Goal: Task Accomplishment & Management: Manage account settings

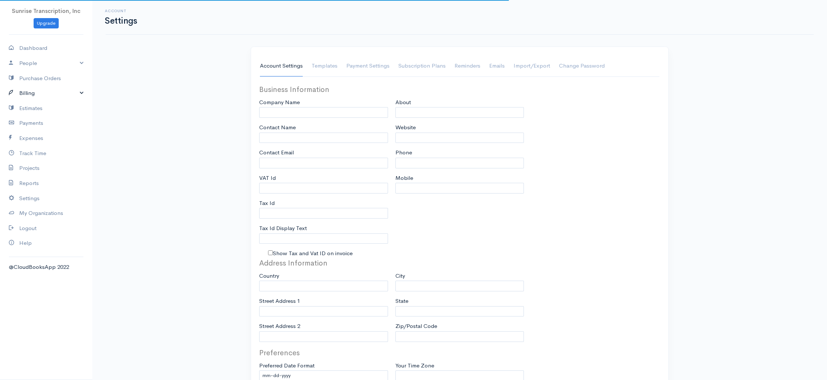
type input "Sunrise Transcription, Inc"
type input "[EMAIL_ADDRESS][DOMAIN_NAME]"
type input "Tax Id"
type input "Medical Transcription Service"
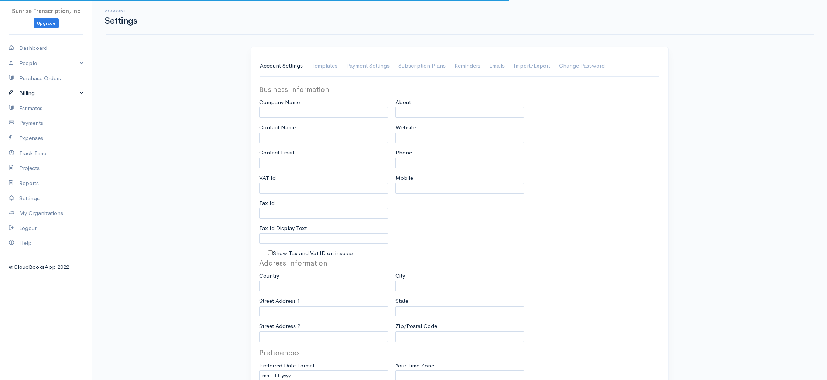
type input "[DOMAIN_NAME]"
type input "[PHONE_NUMBER]"
select select
type input "[STREET_ADDRESS]"
type input "[GEOGRAPHIC_DATA]"
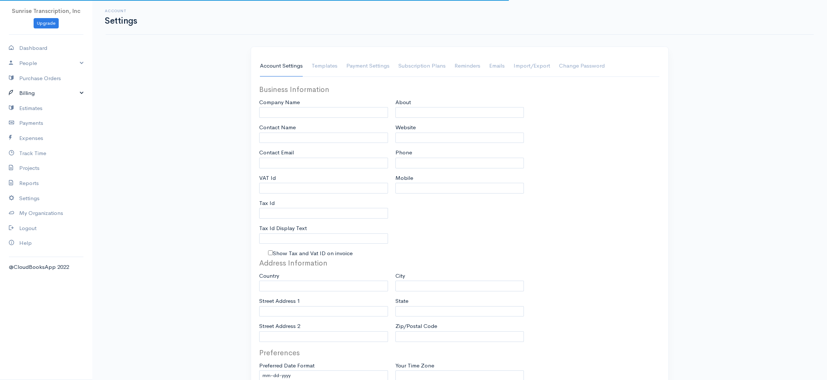
type input "[US_STATE]"
type input "33179-3899"
select select
type input "INVOICE"
type input "1333"
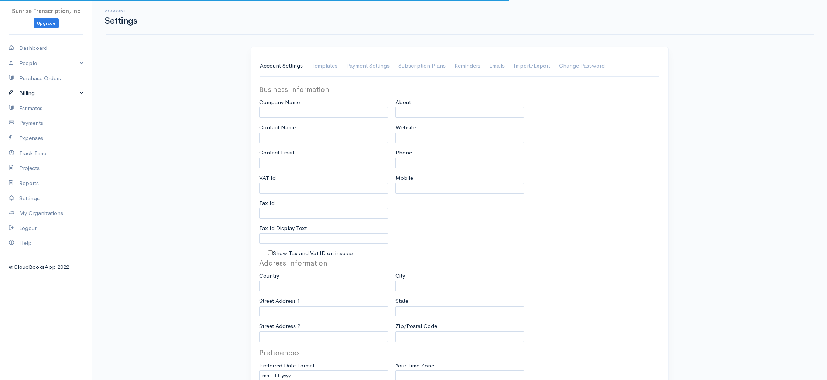
type input "103"
select select "3"
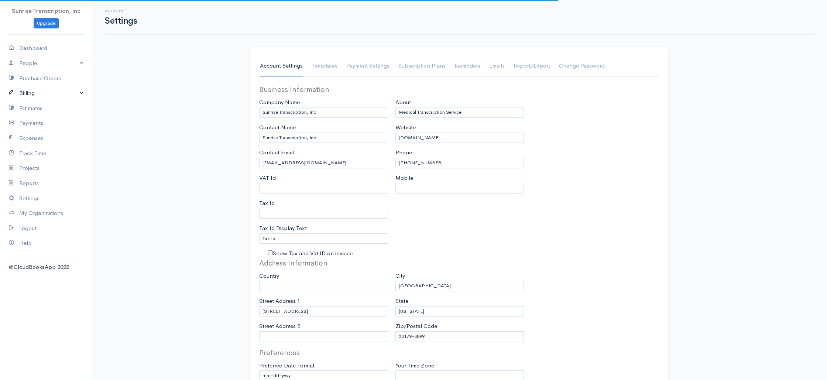
click at [22, 92] on link "Billing" at bounding box center [46, 93] width 92 height 15
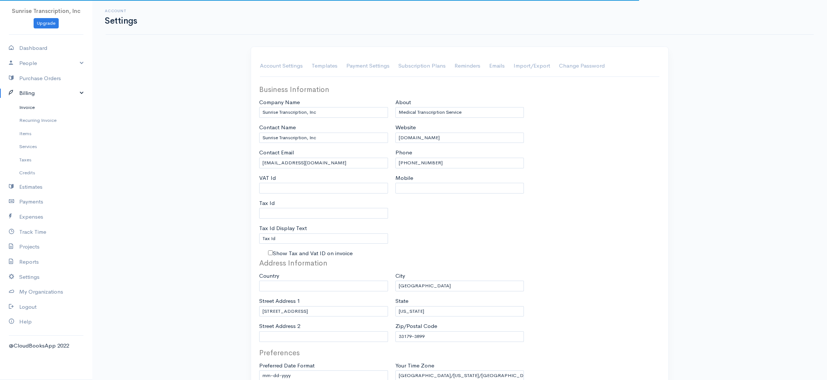
select select "[GEOGRAPHIC_DATA]"
select select "USD"
click at [35, 109] on link "Invoice" at bounding box center [46, 107] width 92 height 13
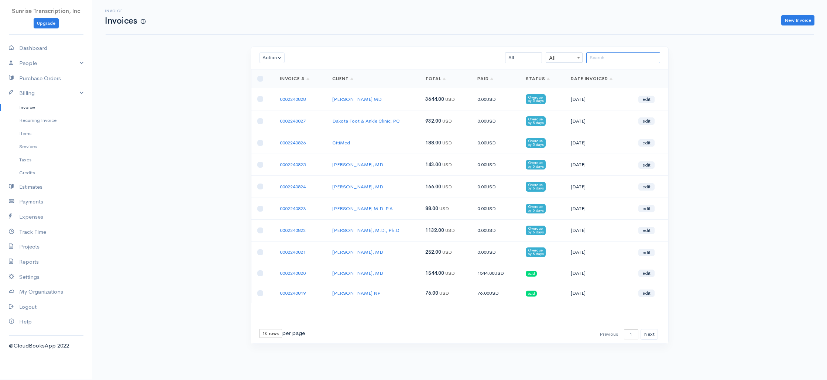
click at [605, 58] on input "search" at bounding box center [623, 57] width 74 height 11
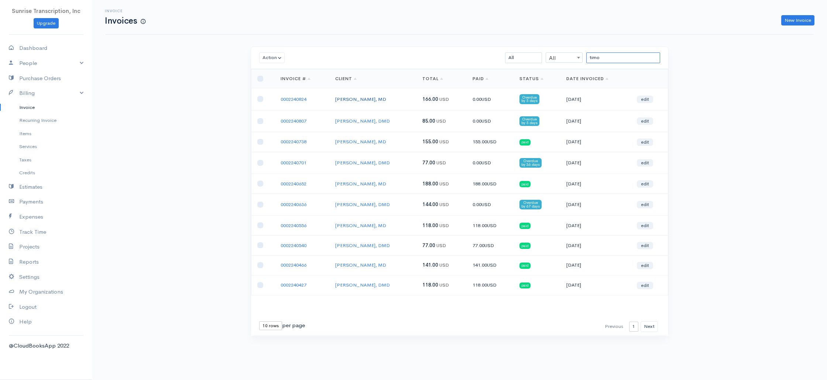
type input "timo"
click at [340, 99] on link "[PERSON_NAME], MD" at bounding box center [360, 99] width 51 height 6
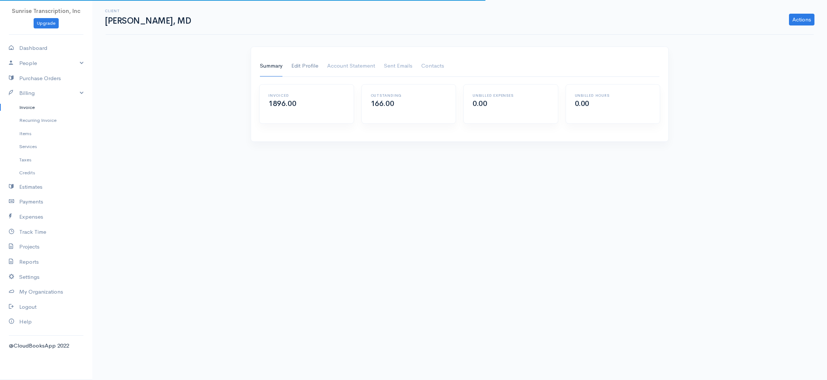
click at [295, 68] on link "Edit Profile" at bounding box center [304, 66] width 27 height 21
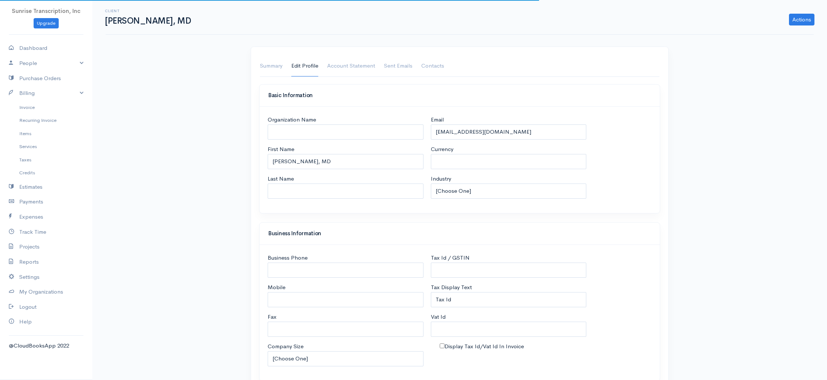
select select "USD"
select select "[GEOGRAPHIC_DATA]"
click at [508, 131] on input "[EMAIL_ADDRESS][DOMAIN_NAME]" at bounding box center [509, 131] width 156 height 15
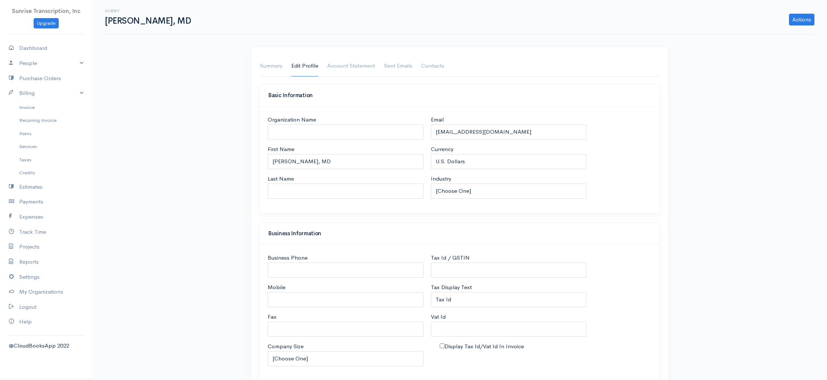
click at [30, 108] on link "Invoice" at bounding box center [46, 107] width 92 height 13
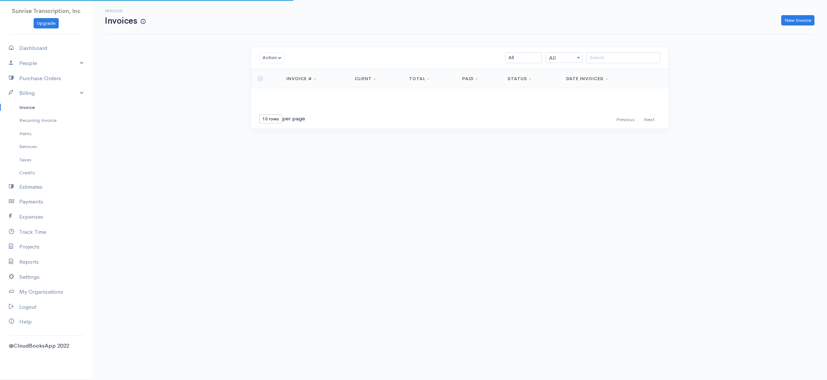
click at [210, 107] on div "Invoice Invoices New Invoice Action Archive Delete Download PDF Send [PERSON_NA…" at bounding box center [459, 78] width 735 height 156
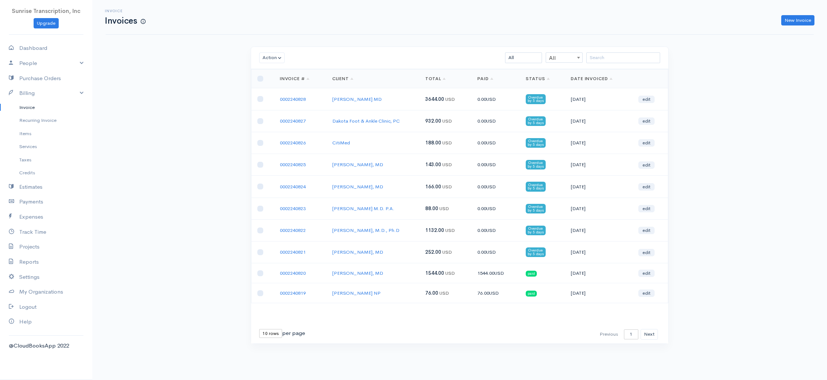
click at [191, 122] on div "Invoice Invoices New Invoice Action Archive Delete Download PDF Send [PERSON_NA…" at bounding box center [459, 185] width 735 height 371
click at [47, 49] on link "Dashboard" at bounding box center [46, 48] width 92 height 15
select select "365"
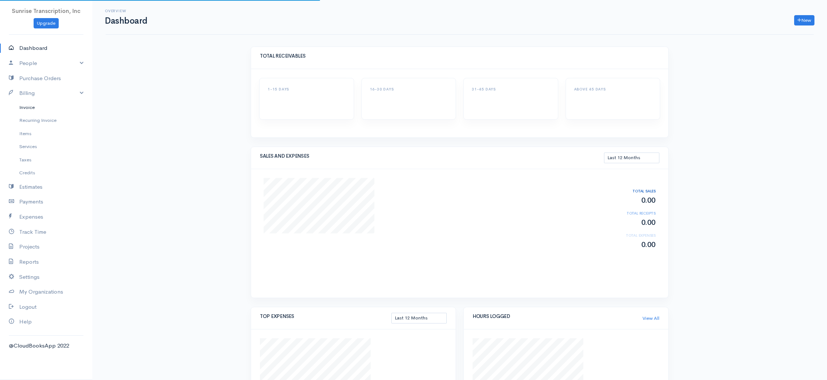
click at [32, 111] on link "Invoice" at bounding box center [46, 107] width 92 height 13
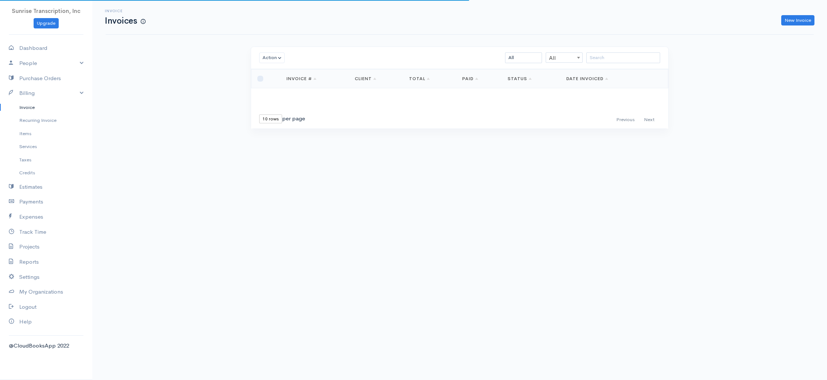
click at [212, 119] on div "Invoice Invoices New Invoice Action Archive Delete Download PDF Send [PERSON_NA…" at bounding box center [459, 78] width 735 height 156
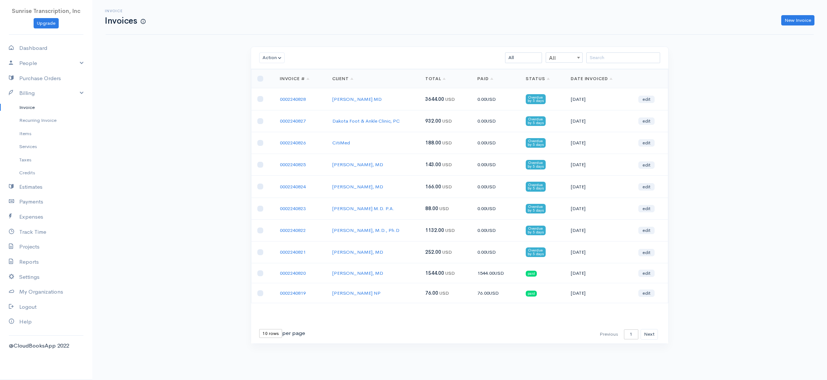
click at [308, 109] on td "0002240828" at bounding box center [300, 99] width 52 height 22
click at [315, 100] on td "0002240828" at bounding box center [300, 99] width 52 height 22
click at [315, 98] on td "0002240828" at bounding box center [300, 99] width 52 height 22
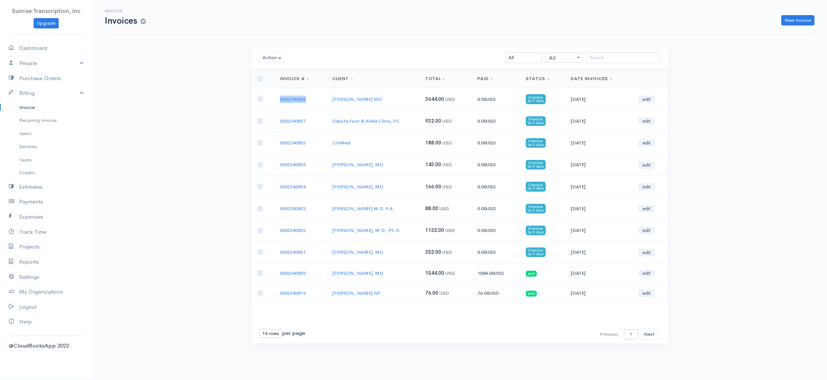
click at [315, 98] on td "0002240828" at bounding box center [300, 99] width 52 height 22
click at [316, 100] on td "0002240828" at bounding box center [300, 99] width 52 height 22
click at [318, 110] on td "0002240827" at bounding box center [300, 121] width 52 height 22
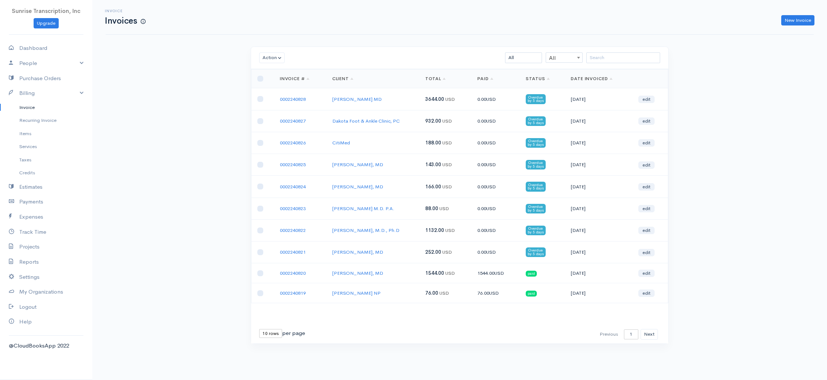
drag, startPoint x: 197, startPoint y: 154, endPoint x: 47, endPoint y: 0, distance: 215.1
click at [197, 154] on div "Invoice Invoices New Invoice Action Archive Delete Download PDF Send [PERSON_NA…" at bounding box center [459, 185] width 735 height 371
click at [627, 54] on input "search" at bounding box center [623, 57] width 74 height 11
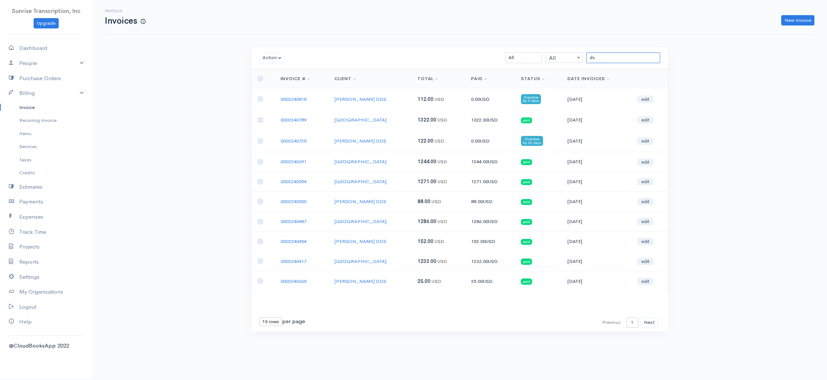
drag, startPoint x: 601, startPoint y: 60, endPoint x: 564, endPoint y: 56, distance: 37.1
click at [564, 56] on div "ds All All All Draft Viewed Sent Paid Partial Overdue Unpaid/Open" at bounding box center [493, 57] width 340 height 11
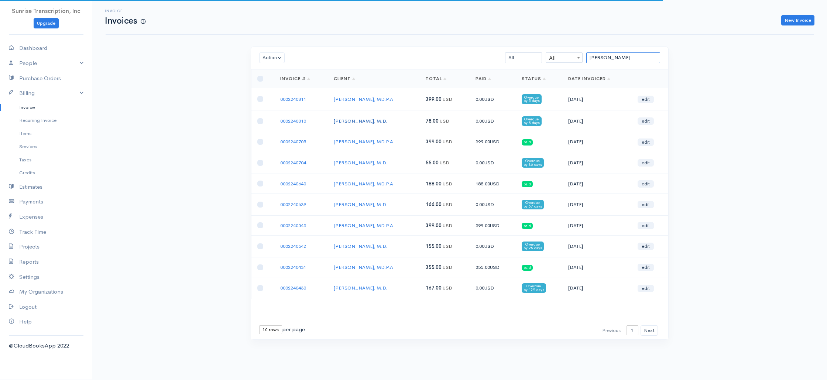
type input "[PERSON_NAME]"
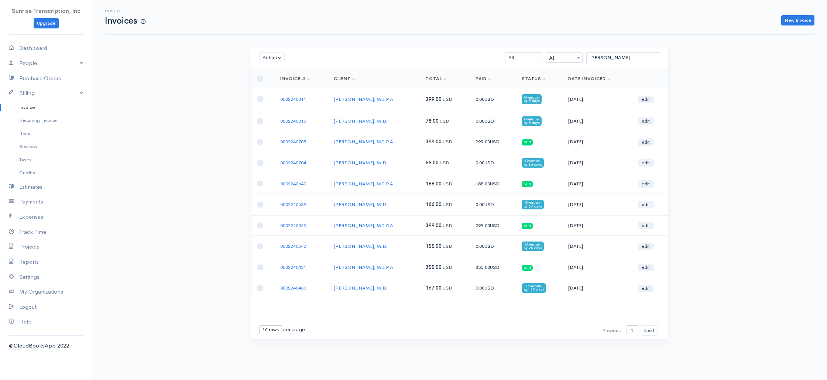
click at [354, 124] on td "[PERSON_NAME], M.D." at bounding box center [374, 121] width 92 height 22
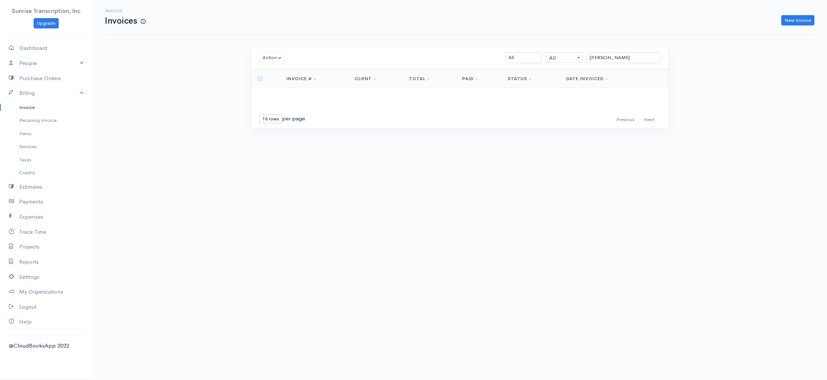
click at [353, 122] on div "First Previous Next Last 10 rows 25 rows 50 rows per page" at bounding box center [460, 119] width 410 height 11
drag, startPoint x: 609, startPoint y: 64, endPoint x: 609, endPoint y: 59, distance: 4.4
click at [609, 61] on div "Action Archive Delete Download PDF Send [PERSON_NAME] as Sent Mark Un-Sent Ente…" at bounding box center [459, 58] width 417 height 22
click at [609, 59] on input "[PERSON_NAME]" at bounding box center [623, 57] width 74 height 11
click at [160, 97] on div "Invoice Invoices New Invoice Action Archive Delete Download PDF Send [PERSON_NA…" at bounding box center [459, 78] width 735 height 156
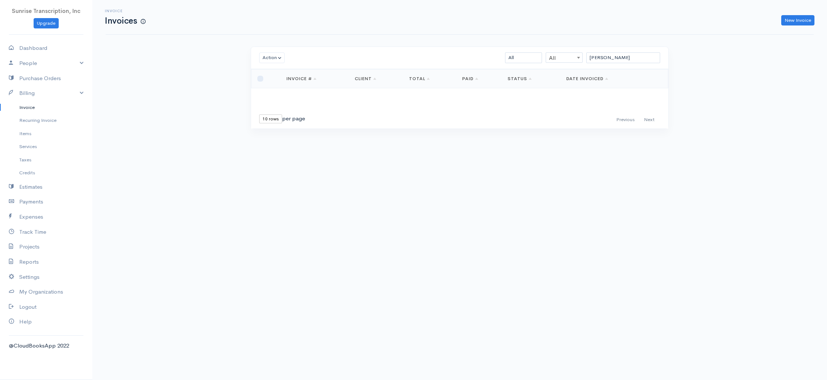
click at [33, 104] on link "Invoice" at bounding box center [46, 107] width 92 height 13
click at [47, 54] on link "Dashboard" at bounding box center [46, 48] width 92 height 15
select select "365"
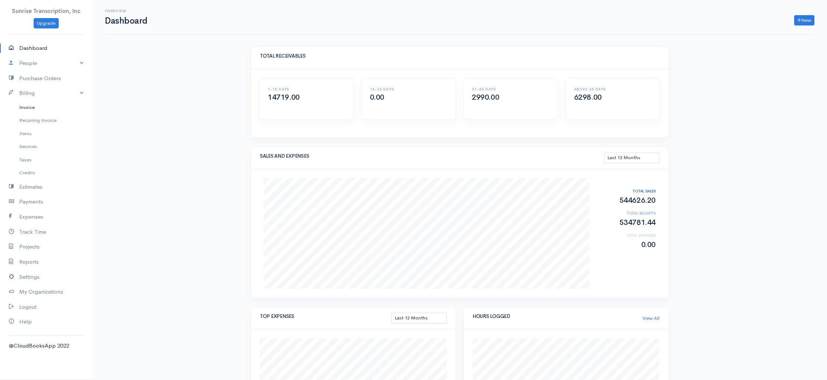
click at [31, 109] on link "Invoice" at bounding box center [46, 107] width 92 height 13
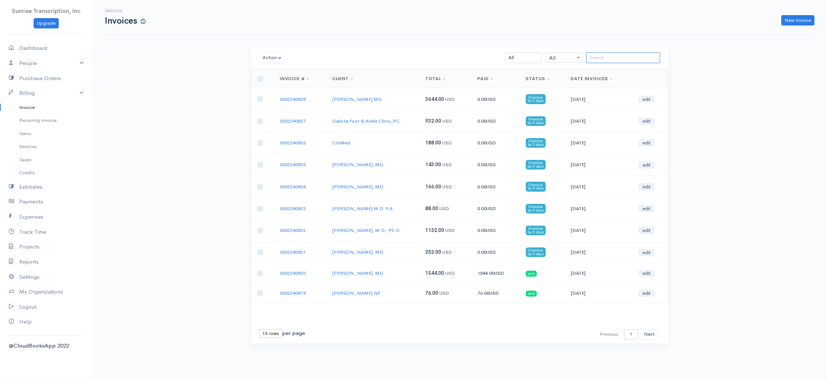
click at [611, 53] on input "search" at bounding box center [623, 57] width 74 height 11
paste input "[PERSON_NAME]"
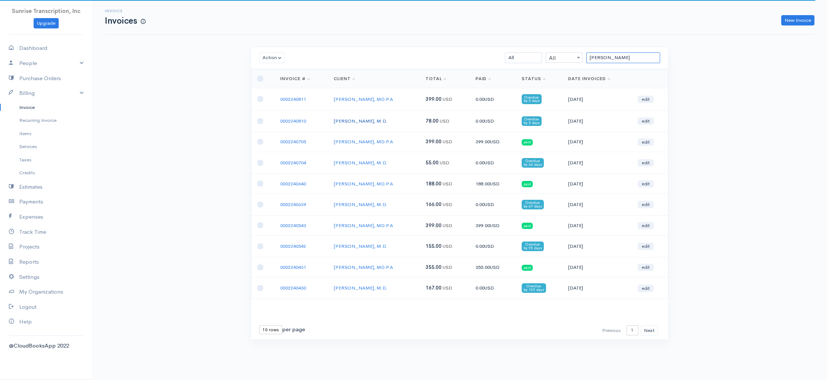
type input "[PERSON_NAME]"
click at [365, 120] on link "[PERSON_NAME], M.D." at bounding box center [361, 121] width 54 height 6
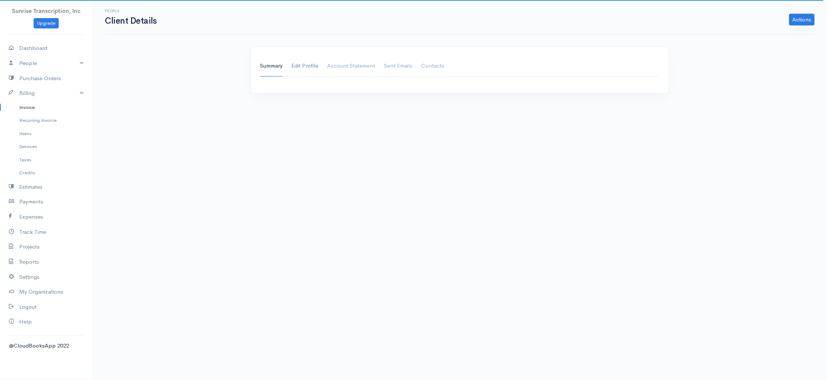
click at [311, 70] on link "Edit Profile" at bounding box center [304, 66] width 27 height 21
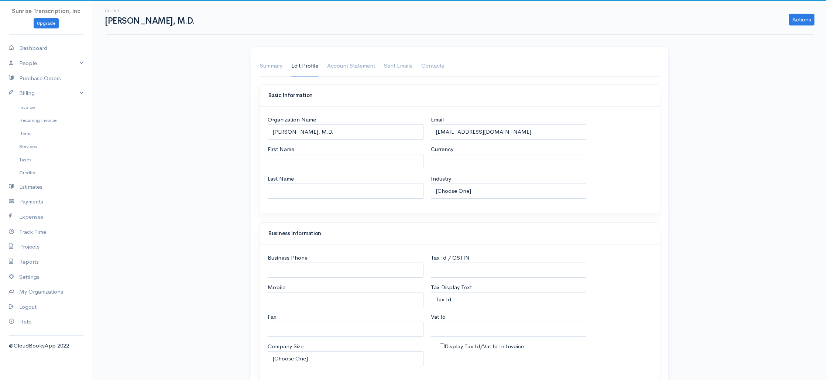
select select "[GEOGRAPHIC_DATA]"
click at [505, 133] on input "[EMAIL_ADDRESS][DOMAIN_NAME]" at bounding box center [509, 131] width 156 height 15
select select "[GEOGRAPHIC_DATA]"
select select "USD"
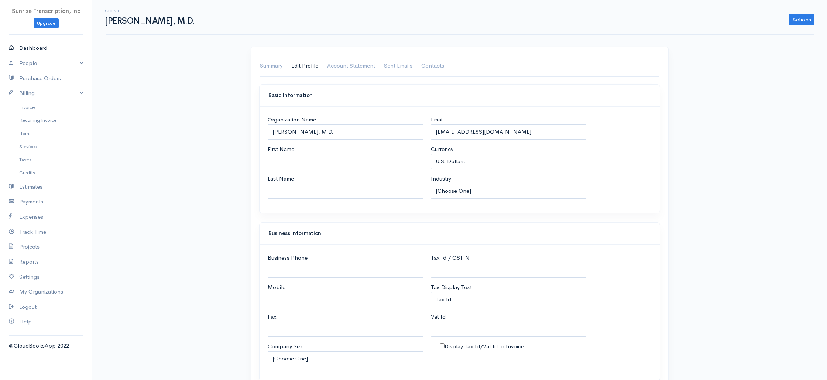
click at [43, 48] on link "Dashboard" at bounding box center [46, 48] width 92 height 15
select select "365"
